Goal: Task Accomplishment & Management: Manage account settings

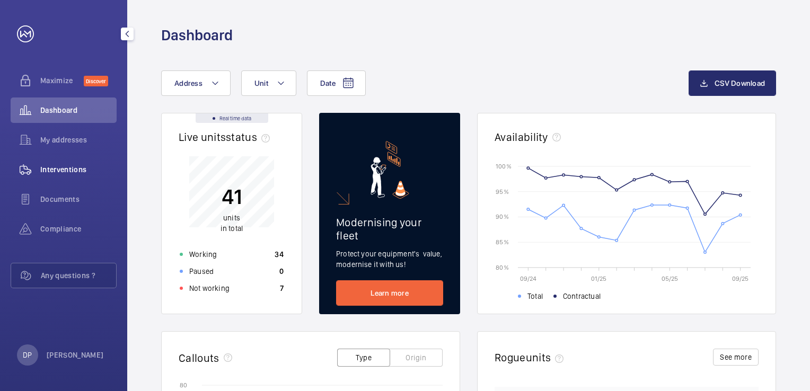
click at [74, 167] on span "Interventions" at bounding box center [78, 169] width 76 height 11
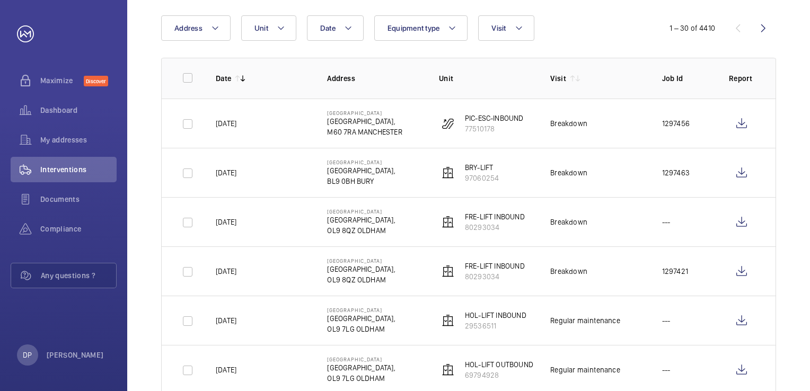
scroll to position [53, 0]
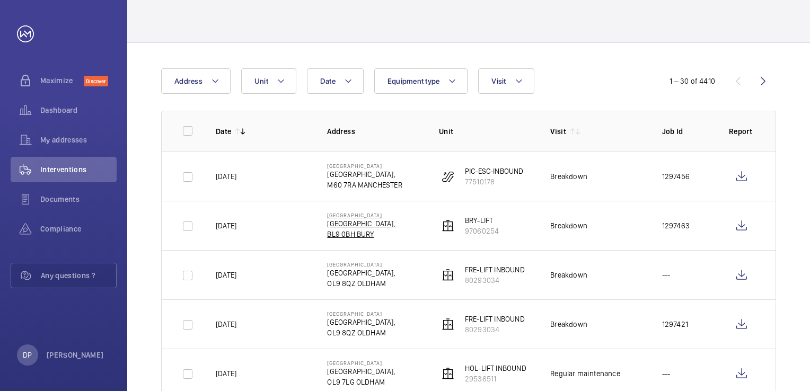
click at [368, 214] on p "[GEOGRAPHIC_DATA]" at bounding box center [361, 215] width 68 height 6
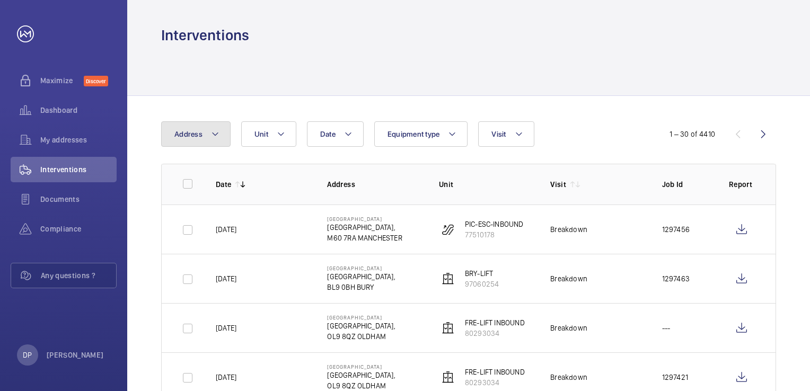
click at [222, 135] on button "Address" at bounding box center [195, 133] width 69 height 25
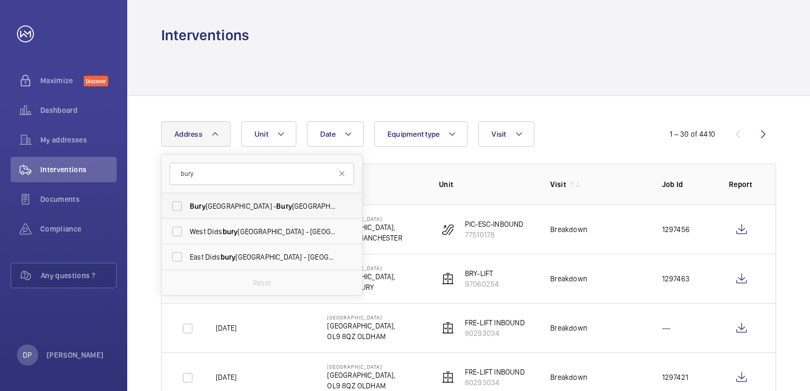
type input "bury"
click at [239, 207] on span "[GEOGRAPHIC_DATA] - [GEOGRAPHIC_DATA],, [GEOGRAPHIC_DATA] 0BH" at bounding box center [263, 206] width 146 height 11
click at [188, 207] on input "[GEOGRAPHIC_DATA] - [GEOGRAPHIC_DATA],, [GEOGRAPHIC_DATA] 0BH" at bounding box center [176, 206] width 21 height 21
checkbox input "true"
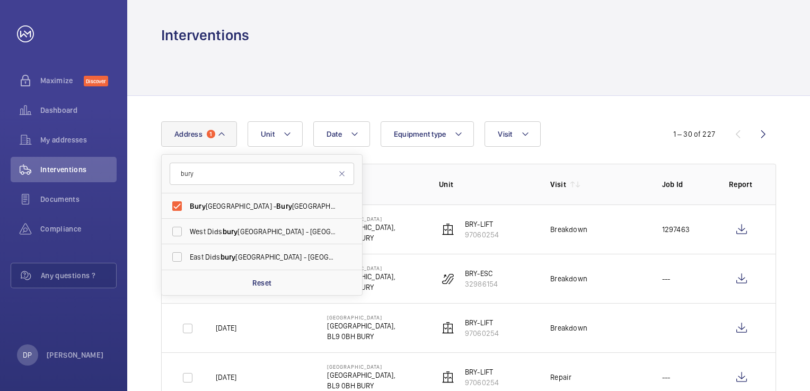
click at [411, 179] on p "Address" at bounding box center [374, 184] width 94 height 11
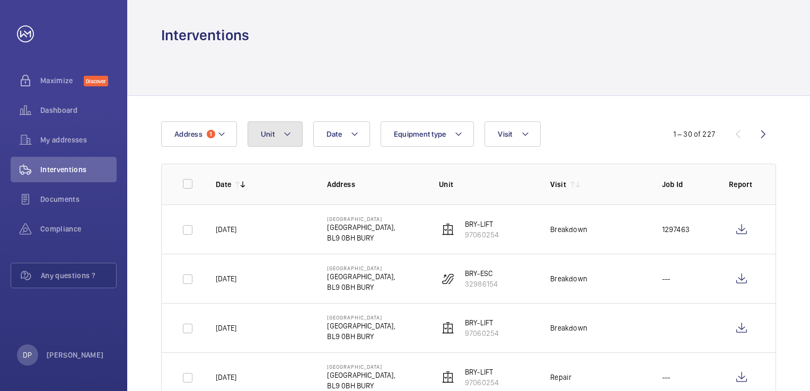
click at [283, 132] on mat-icon at bounding box center [287, 134] width 8 height 13
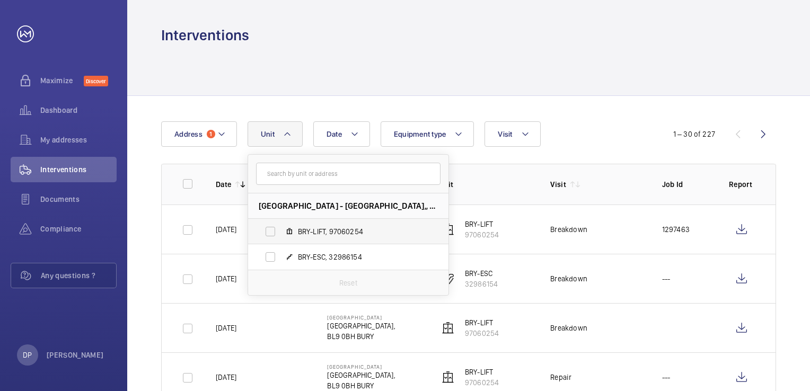
click at [318, 235] on span "BRY-LIFT, 97060254" at bounding box center [359, 231] width 123 height 11
click at [281, 235] on input "BRY-LIFT, 97060254" at bounding box center [270, 231] width 21 height 21
checkbox input "true"
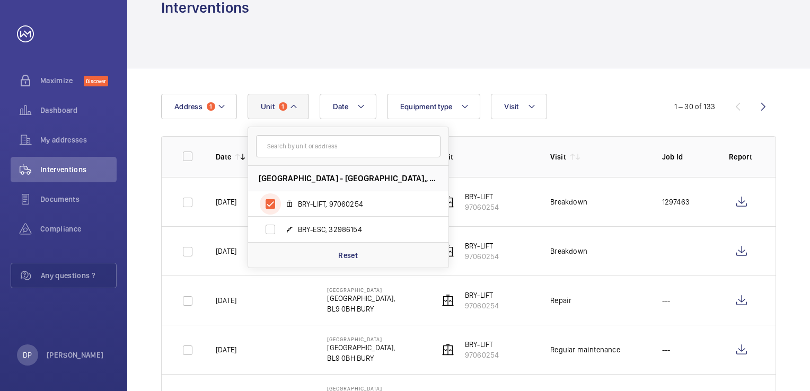
scroll to position [53, 0]
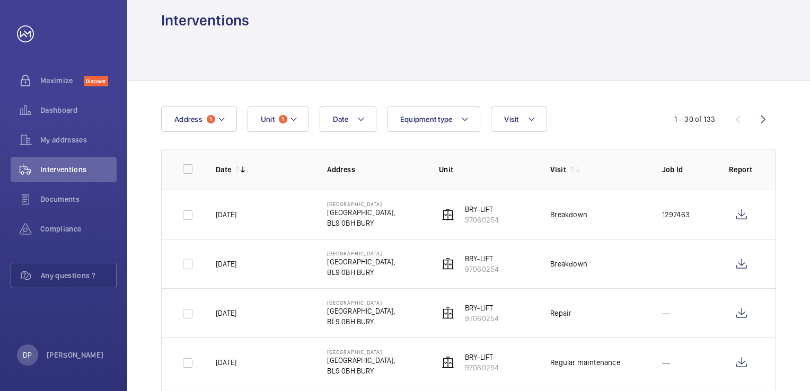
scroll to position [0, 0]
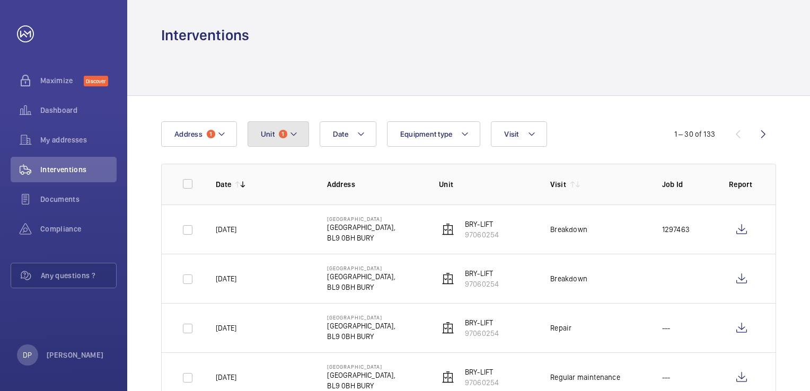
click at [293, 138] on mat-icon at bounding box center [293, 134] width 8 height 13
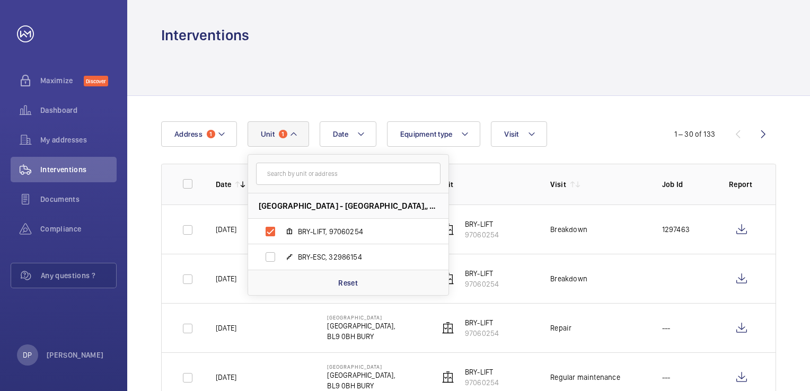
click at [293, 138] on mat-icon at bounding box center [293, 134] width 8 height 13
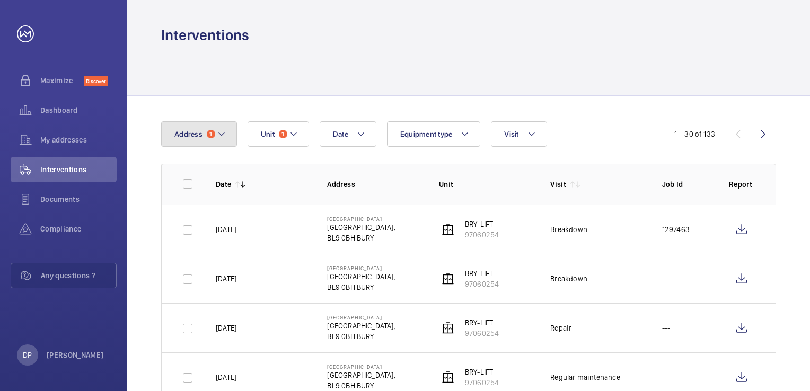
click at [221, 138] on mat-icon at bounding box center [221, 134] width 8 height 13
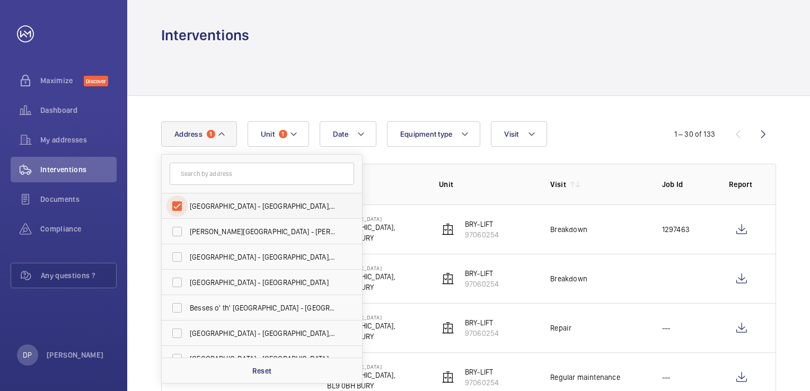
click at [177, 210] on input "[GEOGRAPHIC_DATA] - [GEOGRAPHIC_DATA],, [GEOGRAPHIC_DATA] 0BH" at bounding box center [176, 206] width 21 height 21
checkbox input "false"
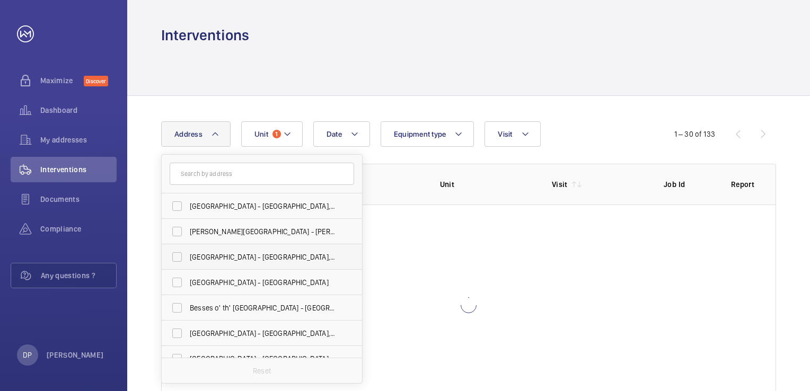
click at [197, 259] on span "[GEOGRAPHIC_DATA] - [GEOGRAPHIC_DATA],, [GEOGRAPHIC_DATA]" at bounding box center [263, 257] width 146 height 11
click at [188, 259] on input "[GEOGRAPHIC_DATA] - [GEOGRAPHIC_DATA],, [GEOGRAPHIC_DATA]" at bounding box center [176, 256] width 21 height 21
checkbox input "true"
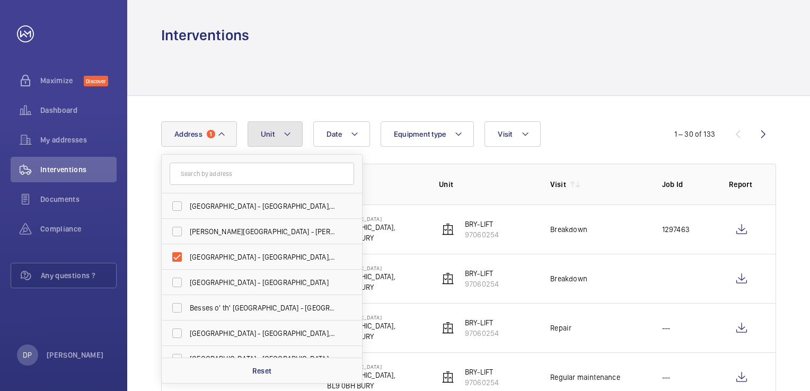
click at [283, 136] on mat-icon at bounding box center [287, 134] width 8 height 13
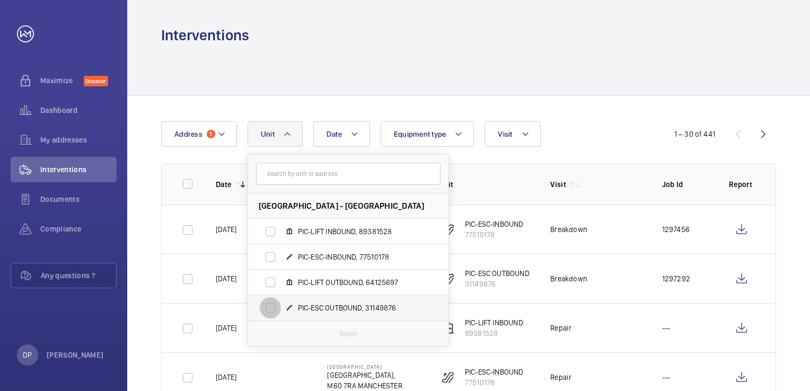
click at [270, 314] on input "PIC-ESC OUTBOUND, 31149876" at bounding box center [270, 307] width 21 height 21
checkbox input "true"
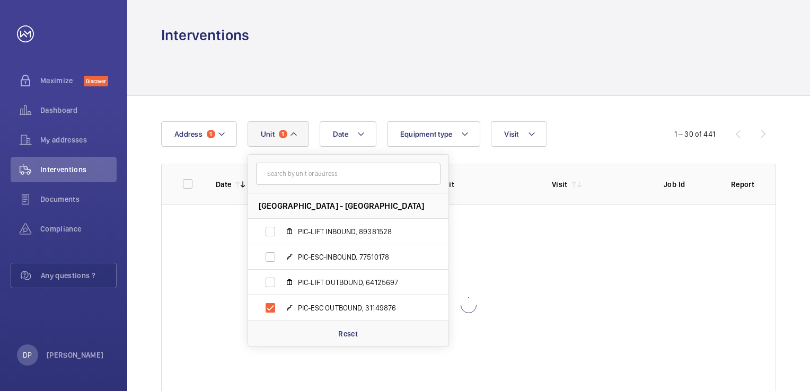
click at [384, 77] on div at bounding box center [468, 70] width 615 height 50
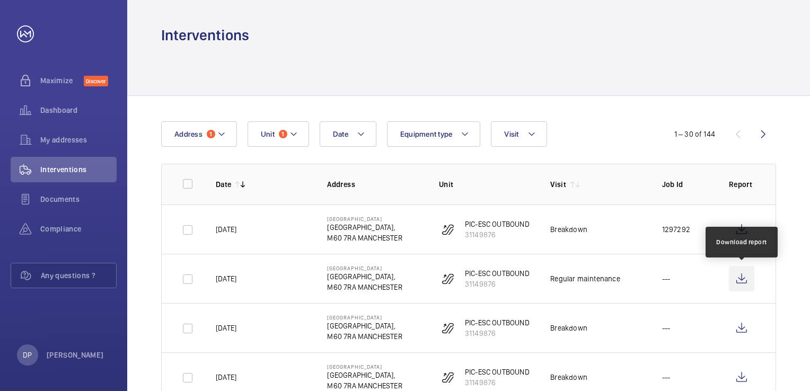
click at [742, 277] on wm-front-icon-button at bounding box center [741, 278] width 25 height 25
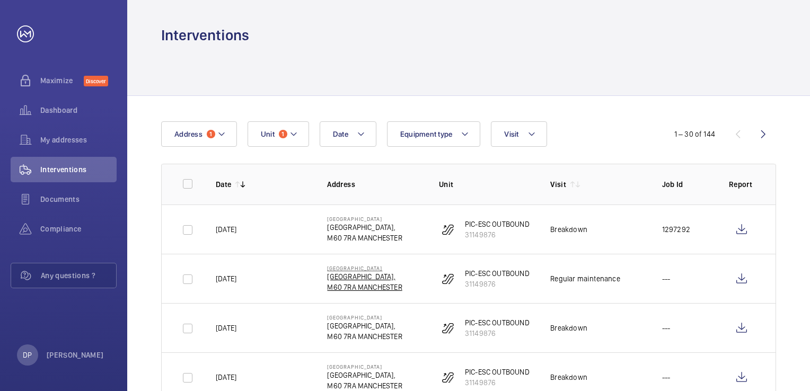
scroll to position [53, 0]
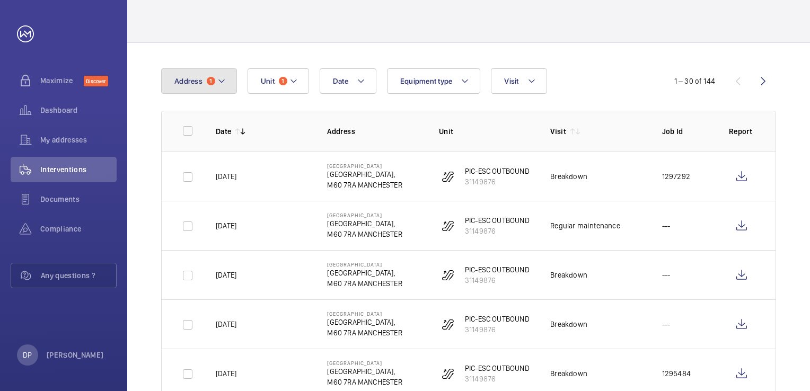
click at [223, 84] on mat-icon at bounding box center [221, 81] width 8 height 13
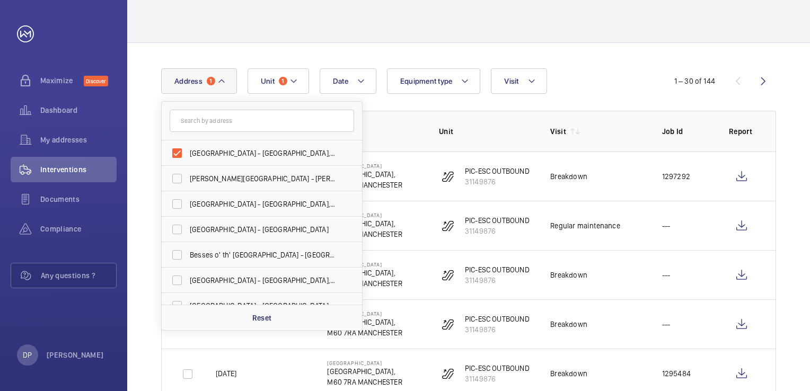
click at [641, 21] on div at bounding box center [468, 17] width 615 height 50
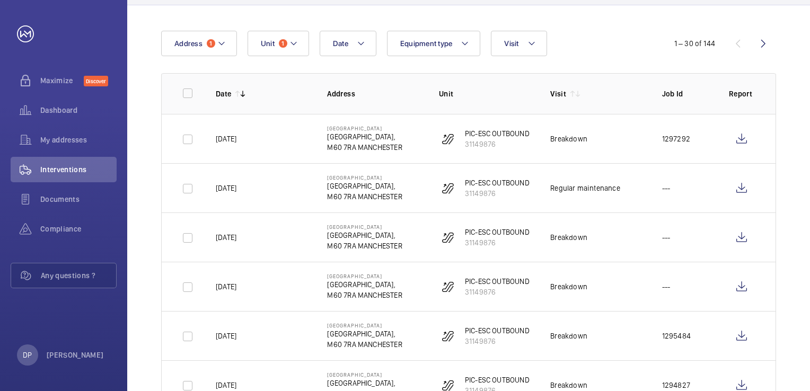
scroll to position [0, 0]
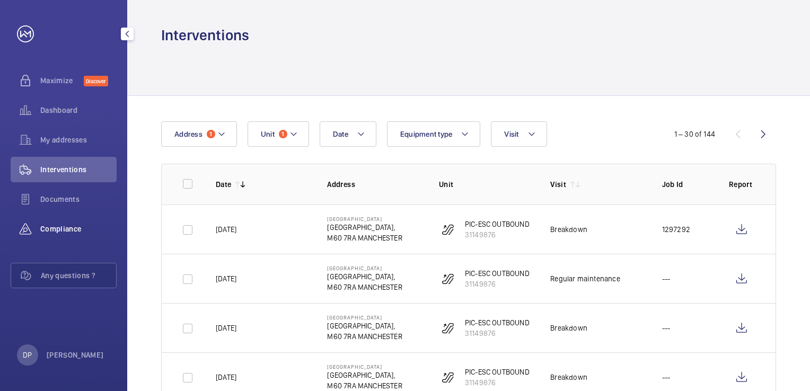
click at [59, 225] on span "Compliance" at bounding box center [78, 229] width 76 height 11
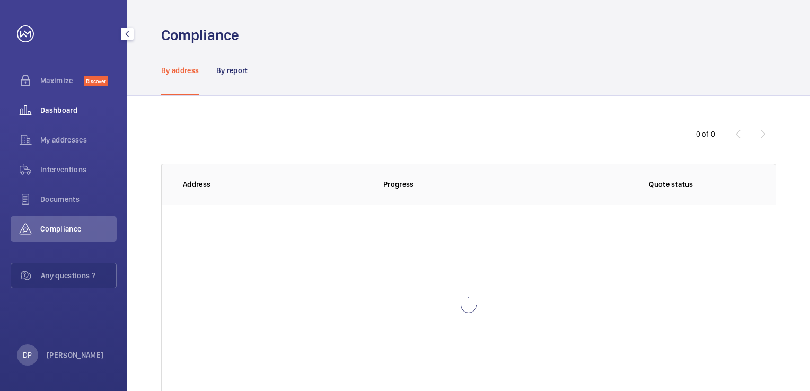
click at [56, 110] on span "Dashboard" at bounding box center [78, 110] width 76 height 11
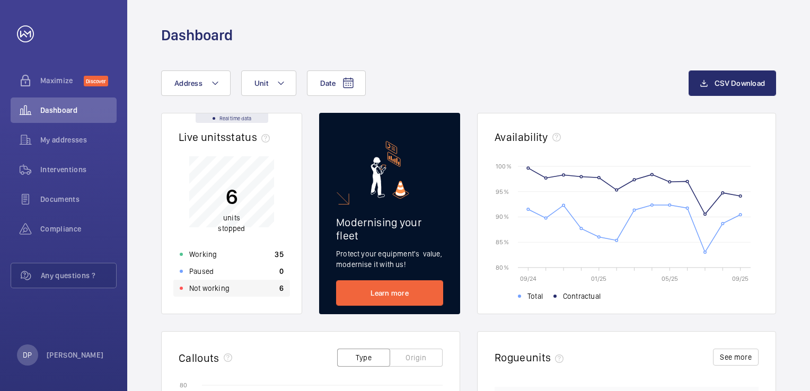
click at [253, 290] on div "Not working 6" at bounding box center [231, 288] width 117 height 17
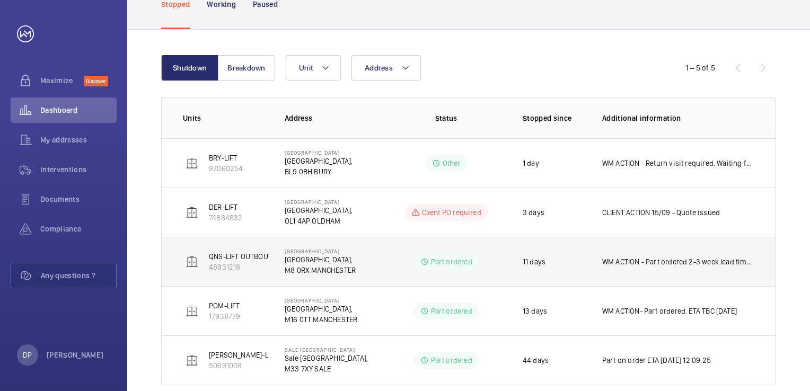
scroll to position [106, 0]
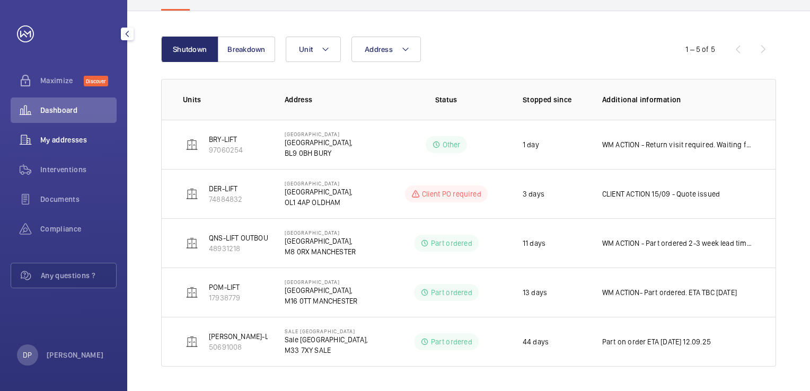
click at [71, 136] on span "My addresses" at bounding box center [78, 140] width 76 height 11
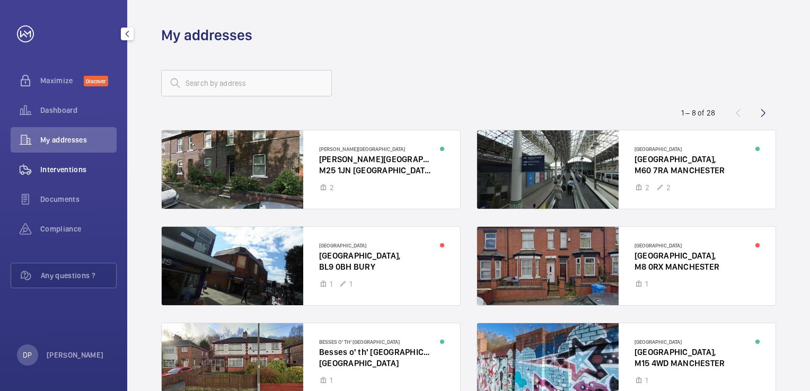
click at [68, 169] on span "Interventions" at bounding box center [78, 169] width 76 height 11
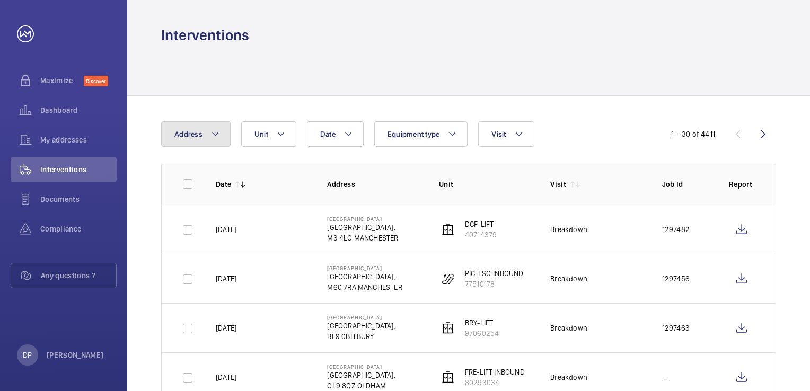
click at [211, 131] on mat-icon at bounding box center [215, 134] width 8 height 13
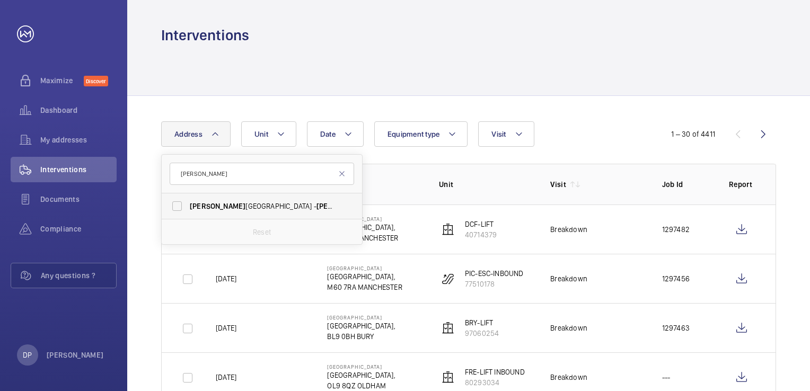
type input "[PERSON_NAME]"
click at [256, 206] on span "[PERSON_NAME][GEOGRAPHIC_DATA] - [PERSON_NAME][GEOGRAPHIC_DATA],, [GEOGRAPHIC_D…" at bounding box center [263, 206] width 146 height 11
click at [188, 206] on input "[PERSON_NAME][GEOGRAPHIC_DATA] - [PERSON_NAME][GEOGRAPHIC_DATA],, [GEOGRAPHIC_D…" at bounding box center [176, 206] width 21 height 21
checkbox input "true"
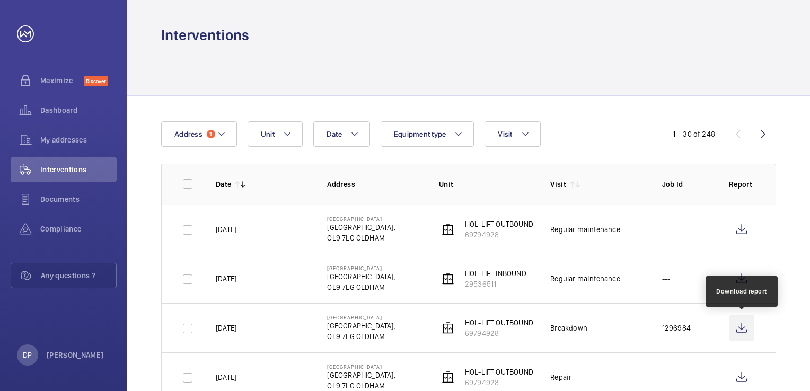
click at [739, 330] on wm-front-icon-button at bounding box center [741, 327] width 25 height 25
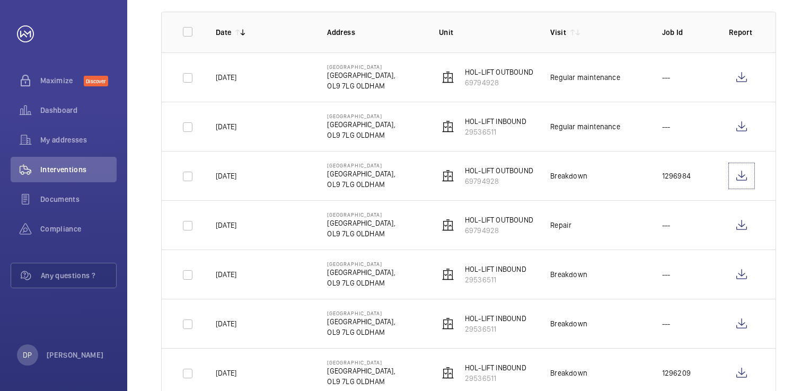
scroll to position [159, 0]
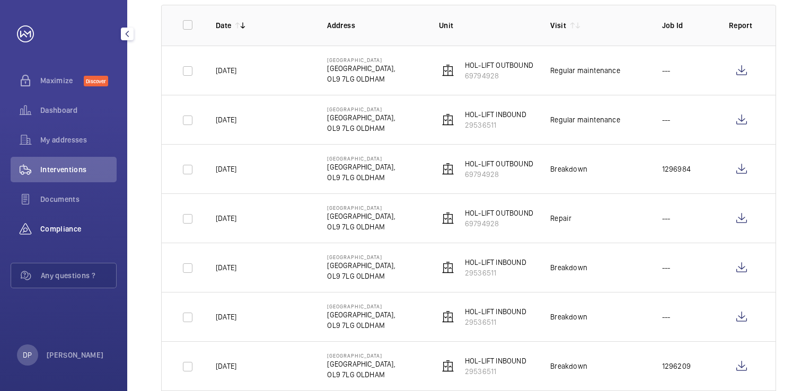
click at [76, 226] on span "Compliance" at bounding box center [78, 229] width 76 height 11
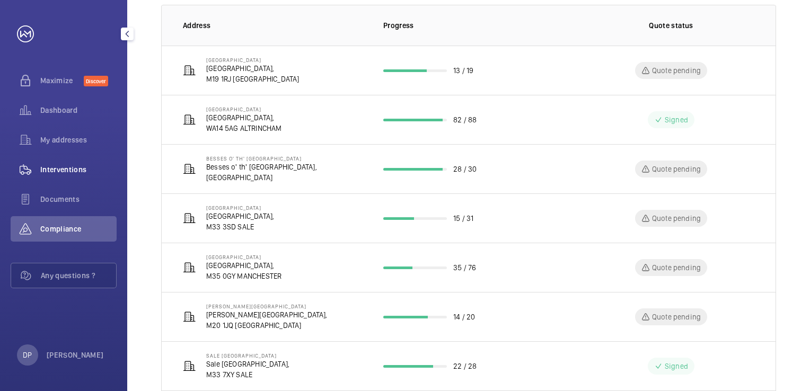
click at [68, 166] on span "Interventions" at bounding box center [78, 169] width 76 height 11
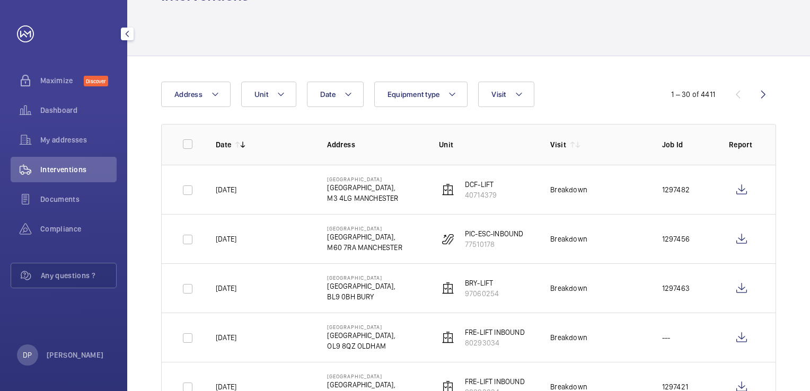
scroll to position [159, 0]
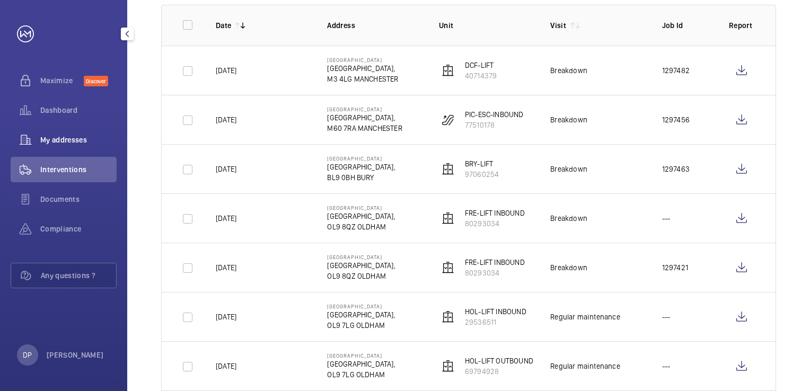
click at [70, 137] on span "My addresses" at bounding box center [78, 140] width 76 height 11
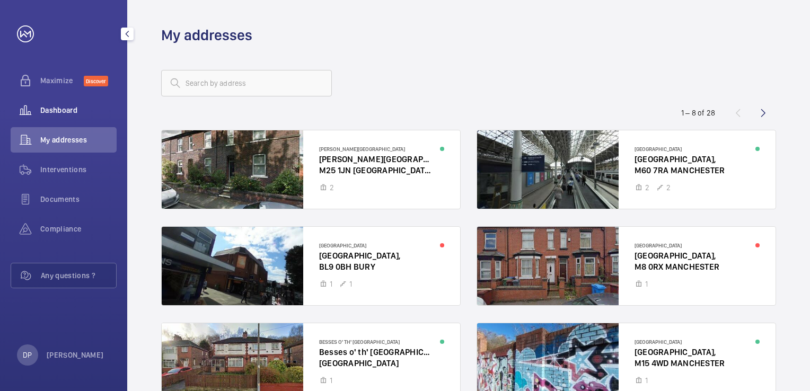
click at [61, 116] on div "Dashboard" at bounding box center [64, 110] width 106 height 25
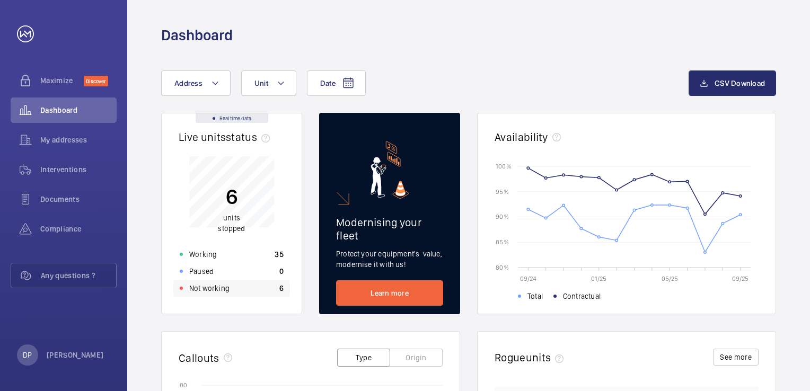
click at [214, 287] on p "Not working" at bounding box center [209, 288] width 40 height 11
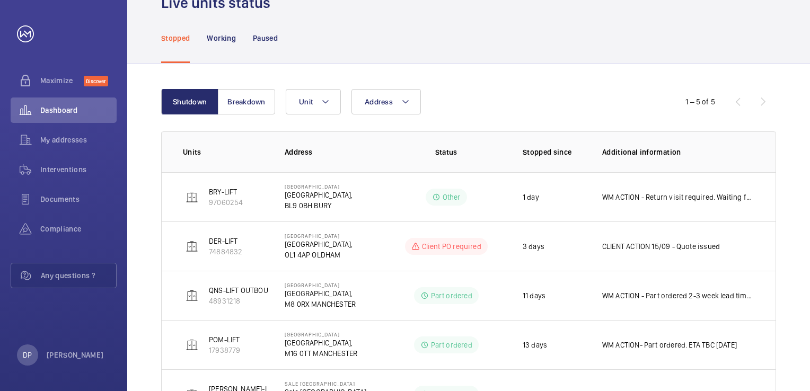
scroll to position [106, 0]
